Goal: Find specific page/section: Find specific page/section

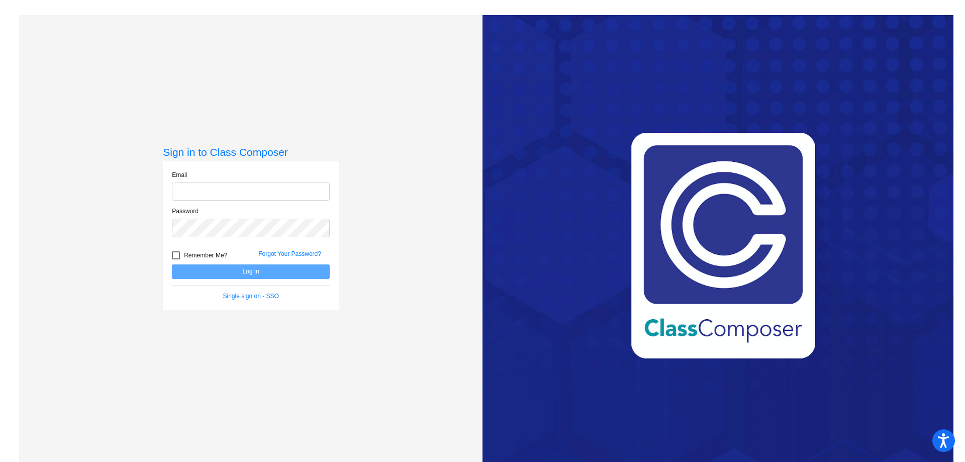
type input "[PERSON_NAME][EMAIL_ADDRESS][DOMAIN_NAME]"
click at [248, 270] on button "Log In" at bounding box center [251, 271] width 158 height 15
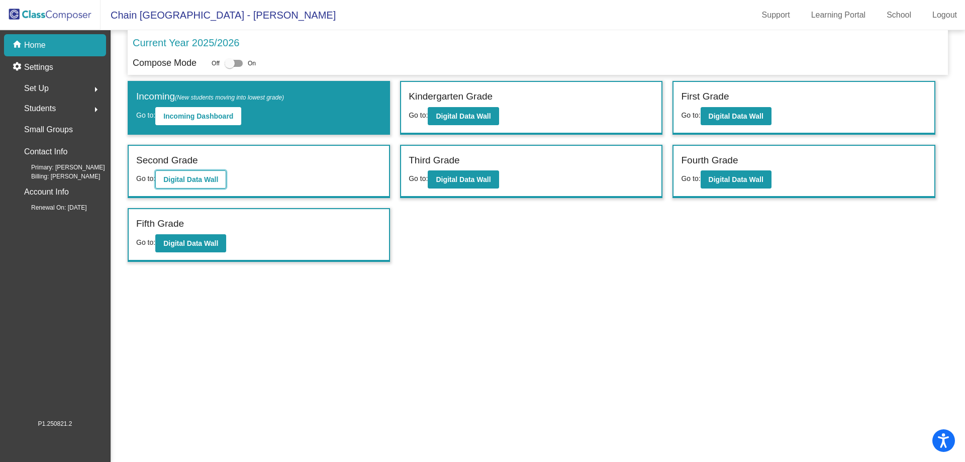
click at [174, 179] on b "Digital Data Wall" at bounding box center [190, 179] width 55 height 8
click at [736, 118] on b "Digital Data Wall" at bounding box center [736, 116] width 55 height 8
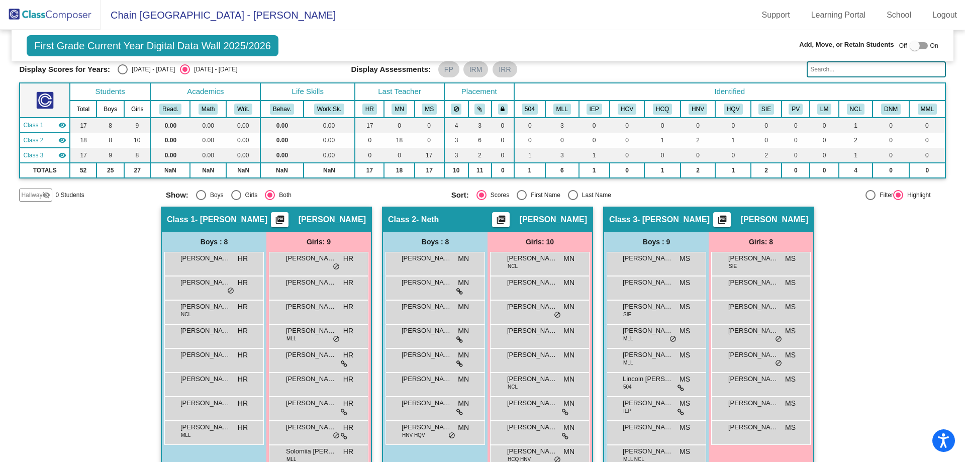
scroll to position [83, 0]
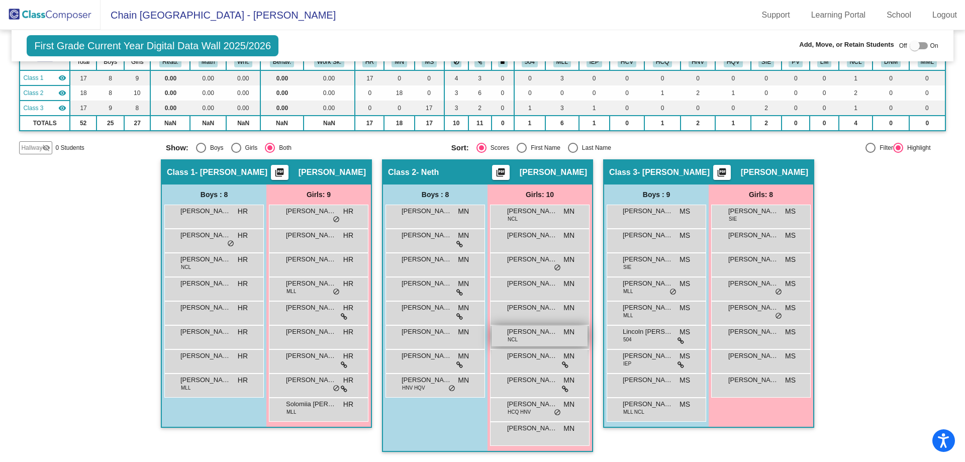
click at [526, 332] on span "[PERSON_NAME]" at bounding box center [532, 332] width 50 height 10
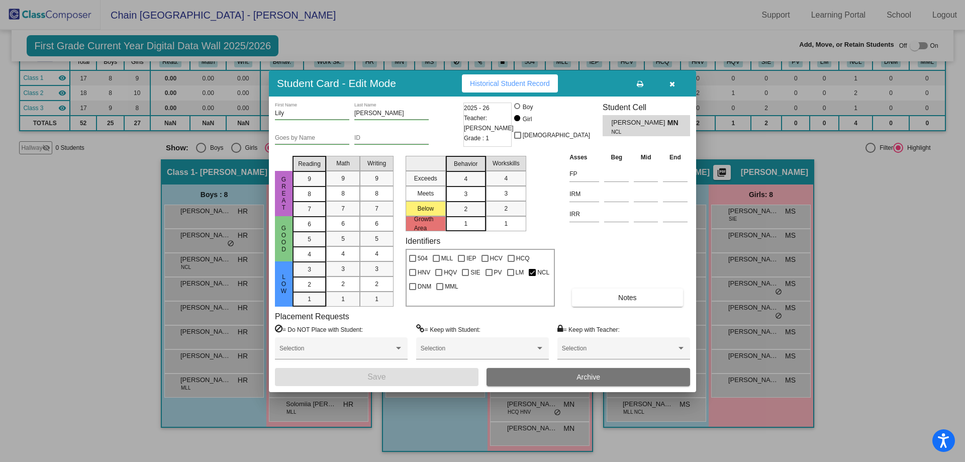
drag, startPoint x: 668, startPoint y: 84, endPoint x: 593, endPoint y: 122, distance: 84.1
click at [668, 84] on button "button" at bounding box center [672, 83] width 32 height 18
